Goal: Book appointment/travel/reservation

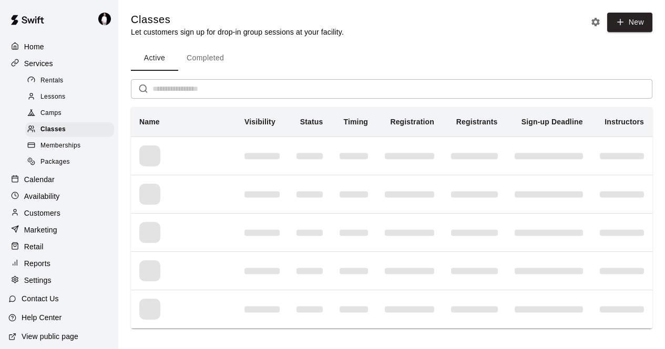
scroll to position [33, 0]
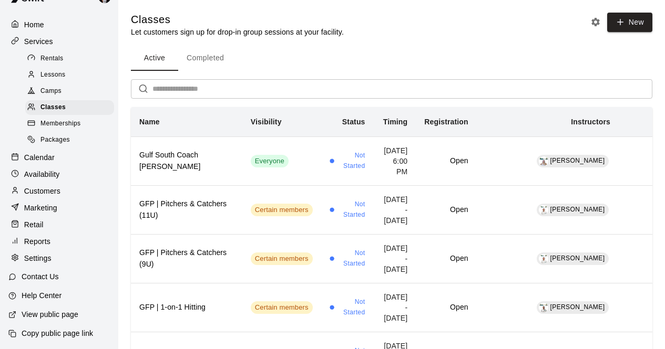
click at [49, 152] on p "Calendar" at bounding box center [39, 157] width 30 height 11
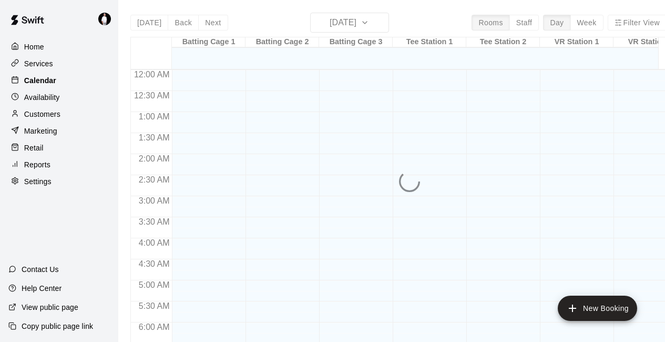
scroll to position [660, 0]
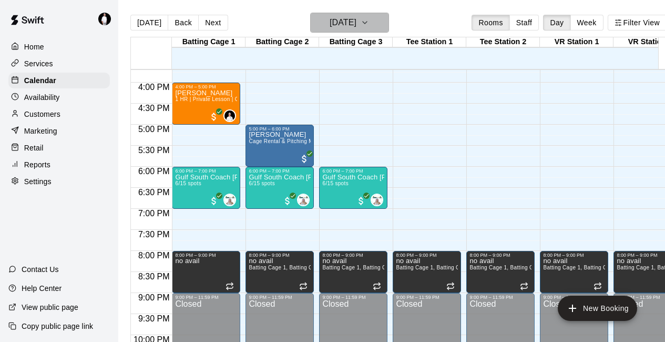
click at [369, 23] on icon "button" at bounding box center [364, 22] width 8 height 13
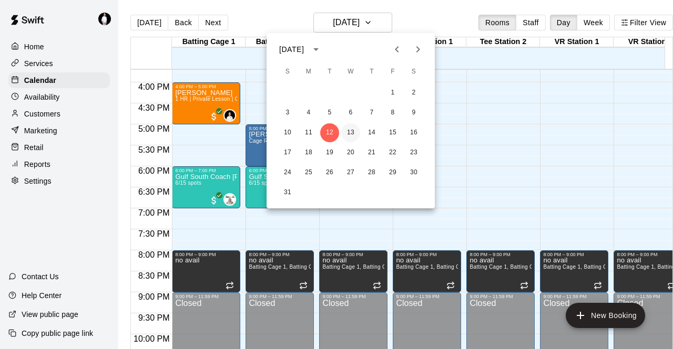
click at [349, 131] on button "13" at bounding box center [350, 132] width 19 height 19
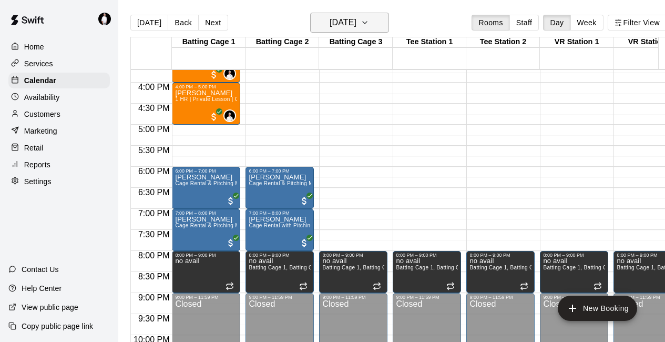
click at [369, 27] on icon "button" at bounding box center [364, 22] width 8 height 13
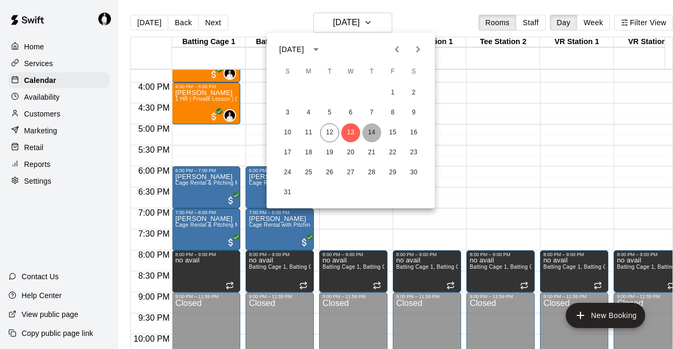
click at [373, 133] on button "14" at bounding box center [371, 132] width 19 height 19
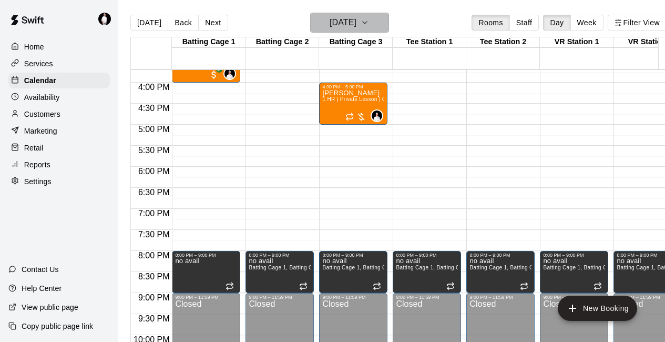
click at [369, 28] on icon "button" at bounding box center [364, 22] width 8 height 13
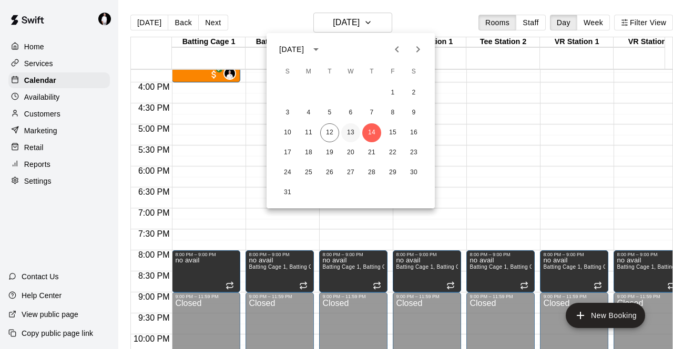
click at [358, 131] on button "13" at bounding box center [350, 132] width 19 height 19
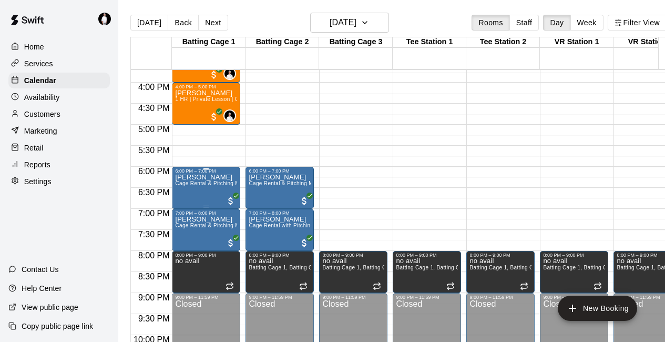
click at [206, 193] on div "[PERSON_NAME] Cage Rental & Pitching Machine" at bounding box center [206, 344] width 62 height 342
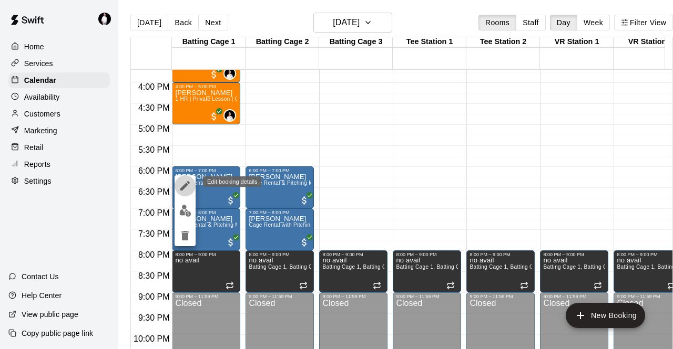
click at [188, 184] on icon "edit" at bounding box center [185, 186] width 13 height 13
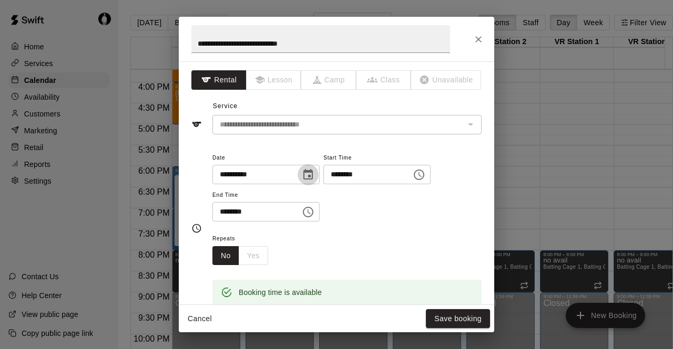
click at [313, 175] on icon "Choose date, selected date is Aug 13, 2025" at bounding box center [307, 174] width 9 height 11
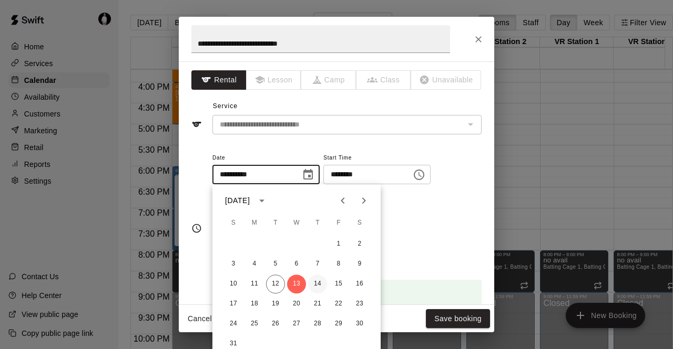
click at [319, 281] on button "14" at bounding box center [317, 284] width 19 height 19
type input "**********"
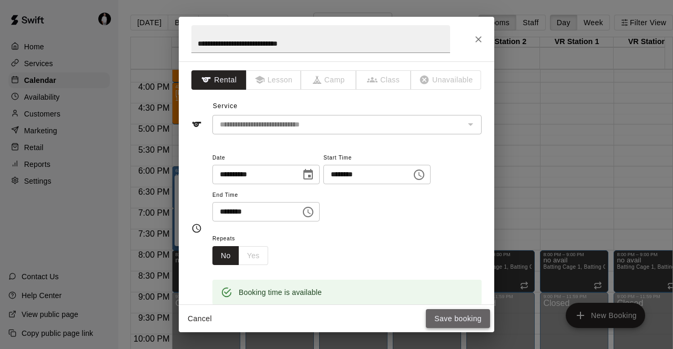
click at [454, 317] on button "Save booking" at bounding box center [458, 318] width 64 height 19
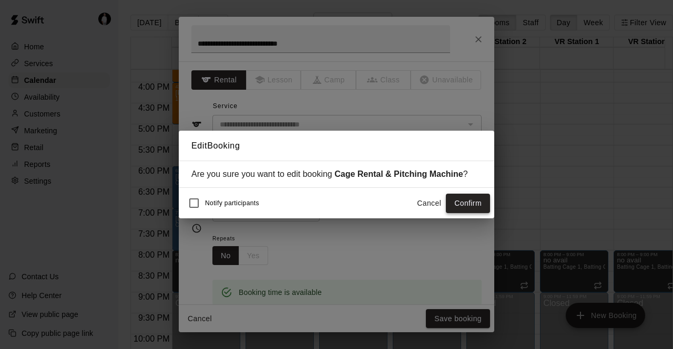
click at [468, 209] on button "Confirm" at bounding box center [468, 203] width 44 height 19
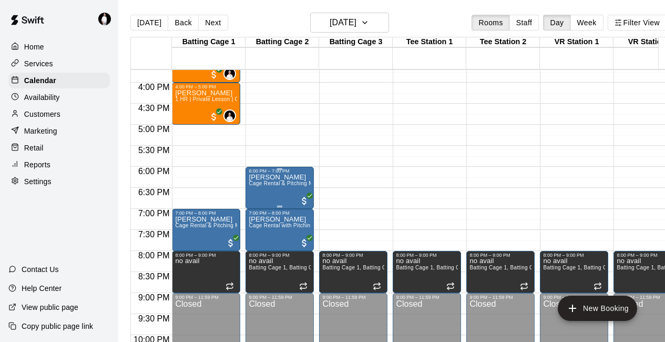
click at [291, 197] on div "[PERSON_NAME] Cage Rental & Pitching Machine" at bounding box center [280, 344] width 62 height 342
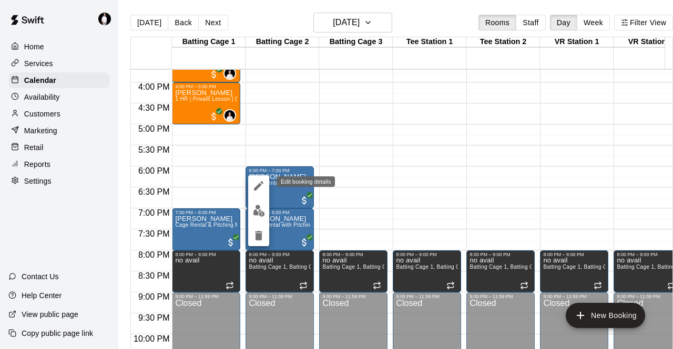
click at [255, 180] on icon "edit" at bounding box center [258, 186] width 13 height 13
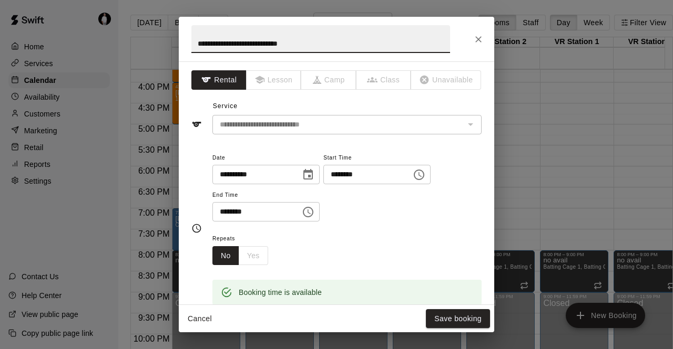
click at [313, 175] on icon "Choose date, selected date is Aug 13, 2025" at bounding box center [307, 174] width 9 height 11
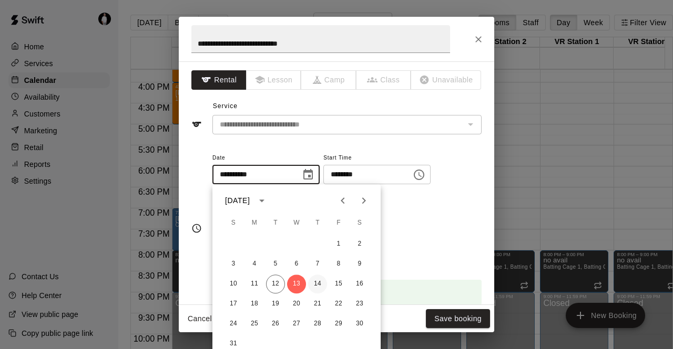
click at [315, 283] on button "14" at bounding box center [317, 284] width 19 height 19
type input "**********"
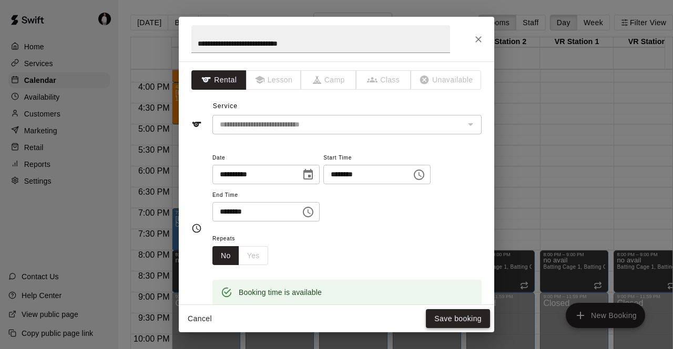
click at [470, 318] on button "Save booking" at bounding box center [458, 318] width 64 height 19
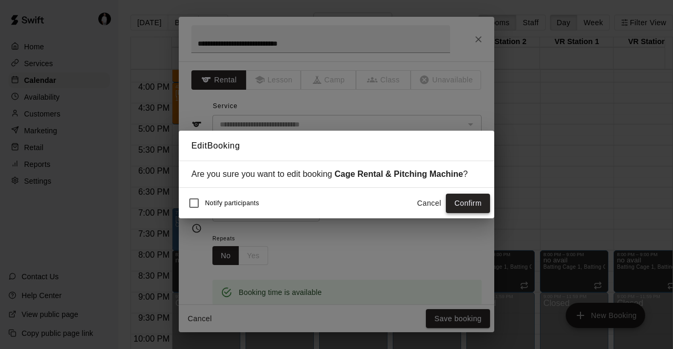
click at [479, 202] on button "Confirm" at bounding box center [468, 203] width 44 height 19
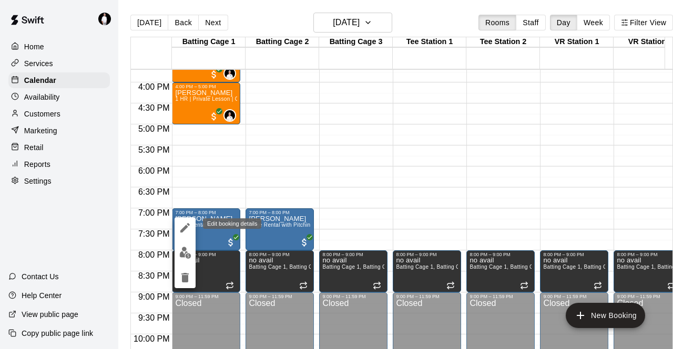
click at [182, 225] on icon "edit" at bounding box center [185, 228] width 13 height 13
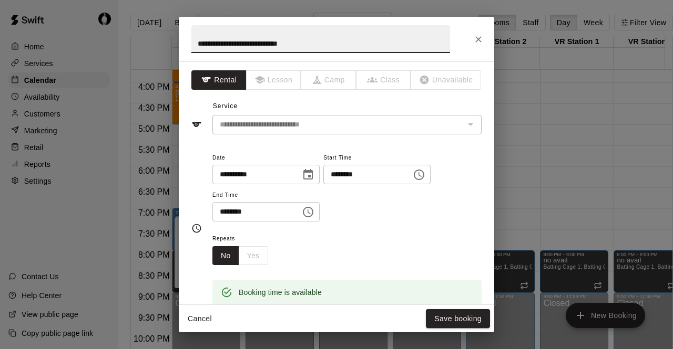
click at [314, 174] on icon "Choose date, selected date is Aug 13, 2025" at bounding box center [308, 175] width 13 height 13
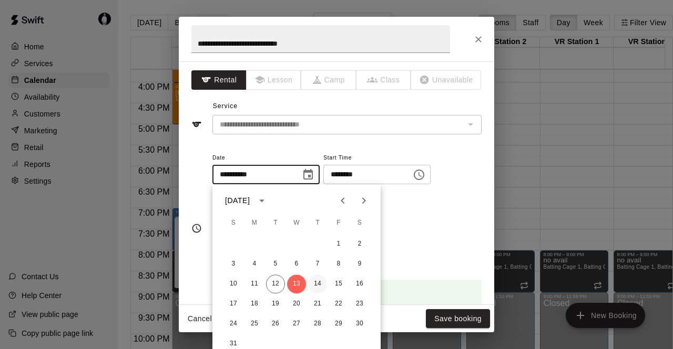
click at [317, 283] on button "14" at bounding box center [317, 284] width 19 height 19
type input "**********"
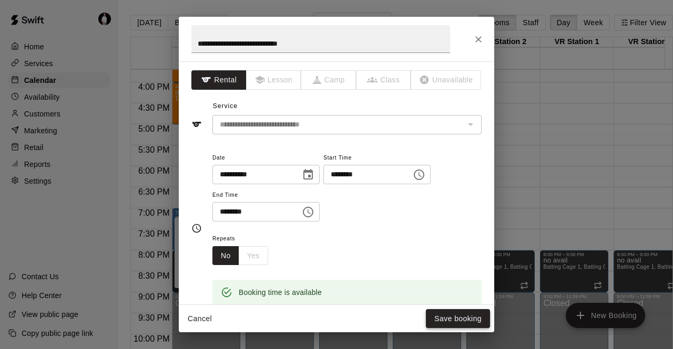
click at [450, 322] on button "Save booking" at bounding box center [458, 318] width 64 height 19
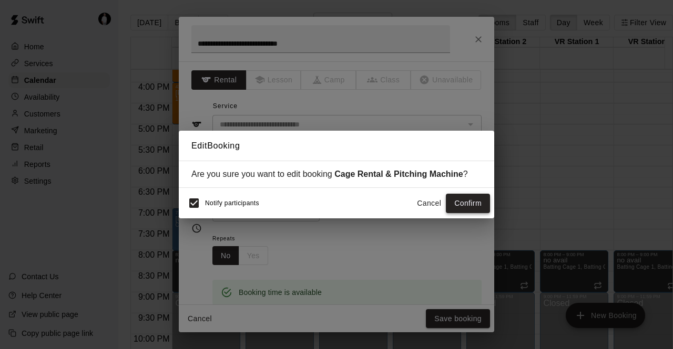
click at [471, 203] on button "Confirm" at bounding box center [468, 203] width 44 height 19
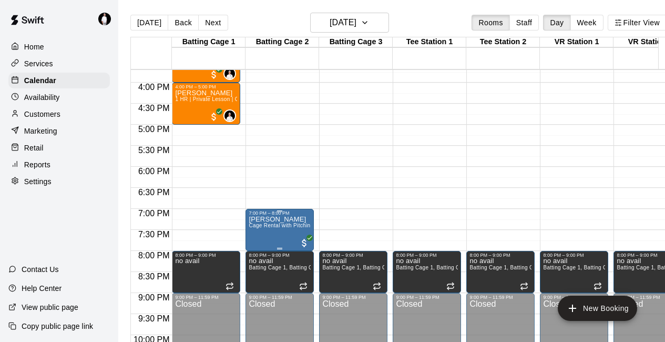
click at [274, 228] on span "Cage Rental with Pitching Machine & HitTrax" at bounding box center [305, 225] width 112 height 6
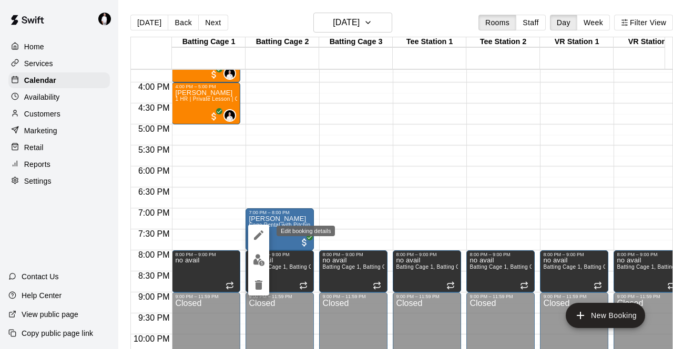
click at [260, 231] on icon "edit" at bounding box center [258, 235] width 13 height 13
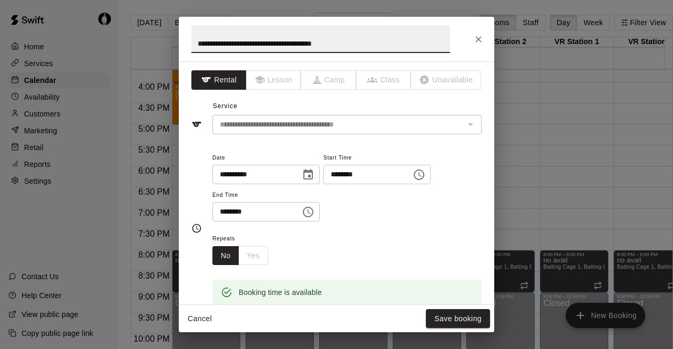
click at [314, 174] on icon "Choose date, selected date is Aug 13, 2025" at bounding box center [308, 175] width 13 height 13
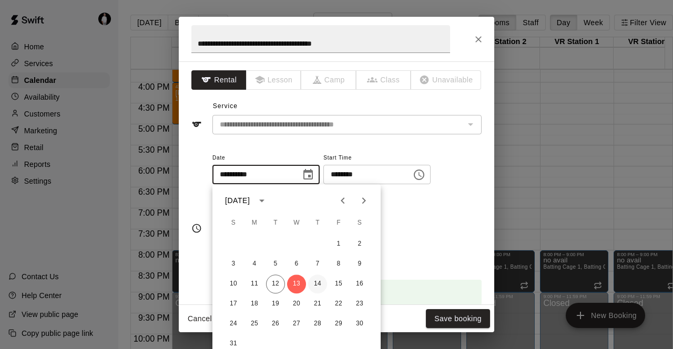
click at [321, 282] on button "14" at bounding box center [317, 284] width 19 height 19
type input "**********"
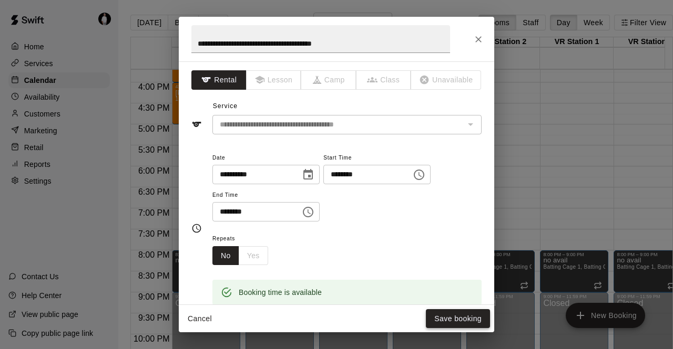
click at [441, 321] on button "Save booking" at bounding box center [458, 318] width 64 height 19
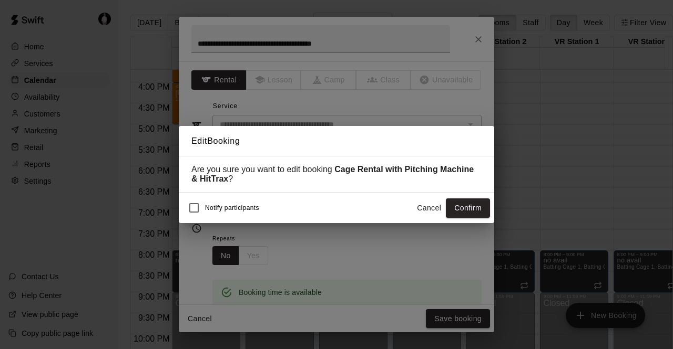
drag, startPoint x: 470, startPoint y: 210, endPoint x: 457, endPoint y: 207, distance: 13.5
click at [457, 207] on button "Confirm" at bounding box center [468, 208] width 44 height 19
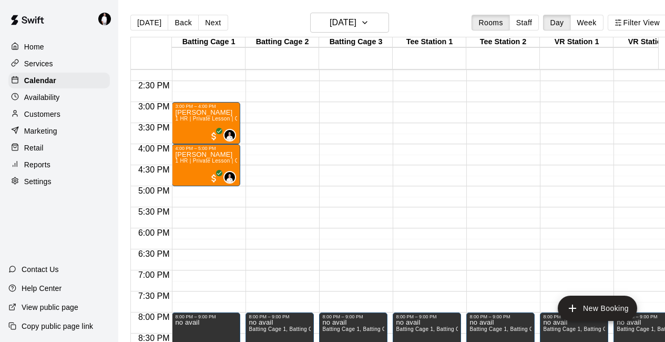
scroll to position [598, 0]
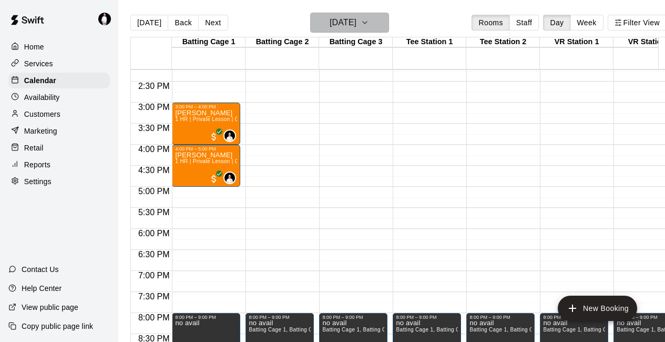
click at [369, 22] on icon "button" at bounding box center [364, 22] width 8 height 13
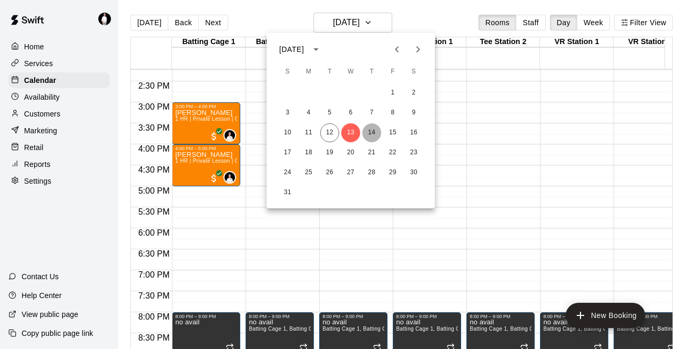
click at [375, 130] on button "14" at bounding box center [371, 132] width 19 height 19
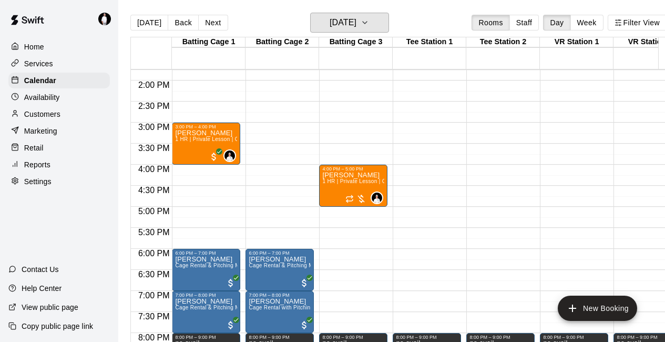
scroll to position [573, 0]
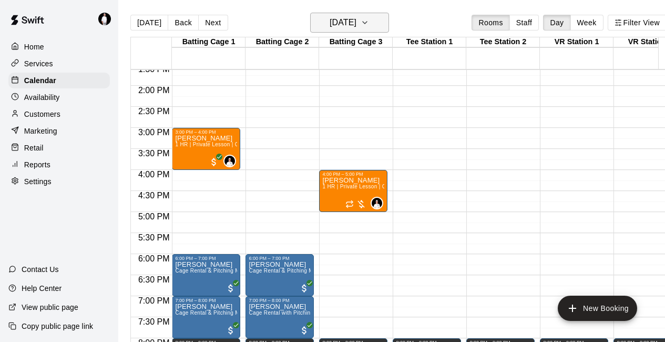
click at [379, 24] on button "[DATE]" at bounding box center [349, 23] width 79 height 20
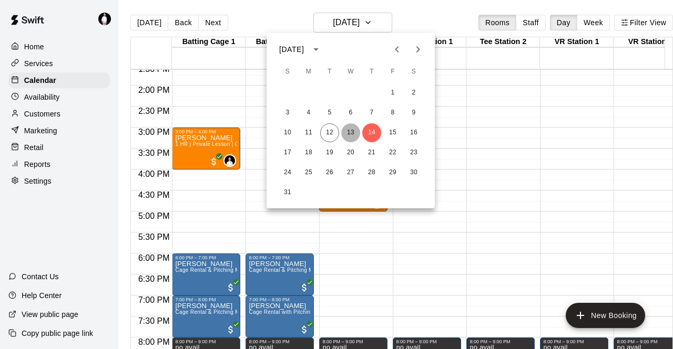
click at [346, 132] on button "13" at bounding box center [350, 132] width 19 height 19
